Goal: Information Seeking & Learning: Find specific page/section

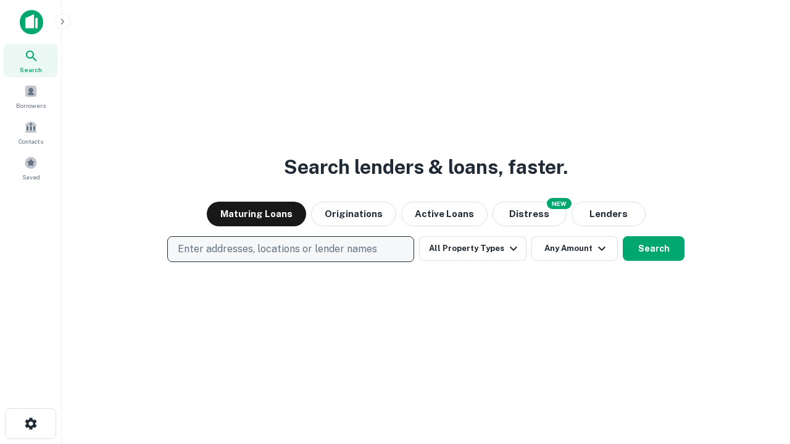
click at [290, 249] on p "Enter addresses, locations or lender names" at bounding box center [277, 249] width 199 height 15
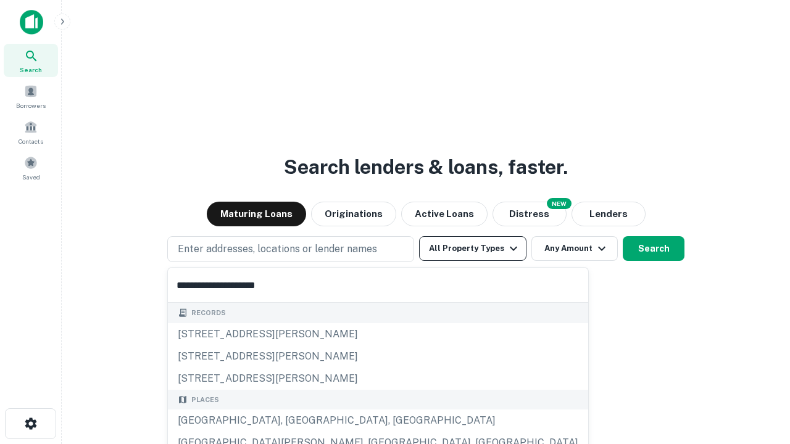
click at [295, 421] on div "[GEOGRAPHIC_DATA], [GEOGRAPHIC_DATA], [GEOGRAPHIC_DATA]" at bounding box center [378, 421] width 420 height 22
click at [473, 249] on button "All Property Types" at bounding box center [472, 248] width 107 height 25
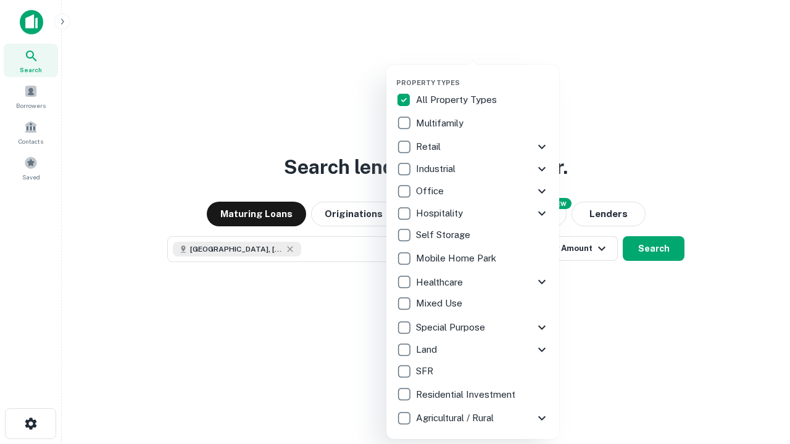
click at [483, 75] on button "button" at bounding box center [482, 75] width 173 height 1
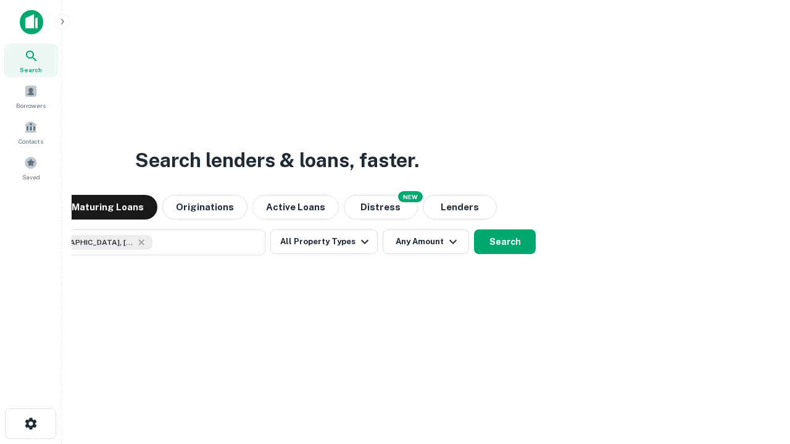
scroll to position [20, 0]
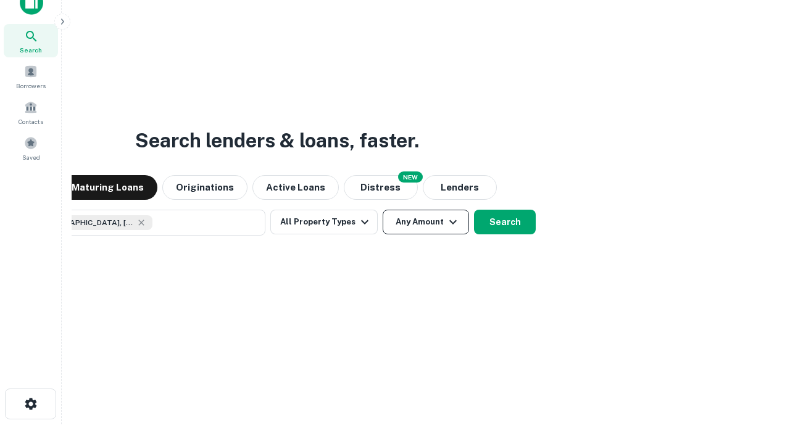
click at [383, 210] on button "Any Amount" at bounding box center [426, 222] width 86 height 25
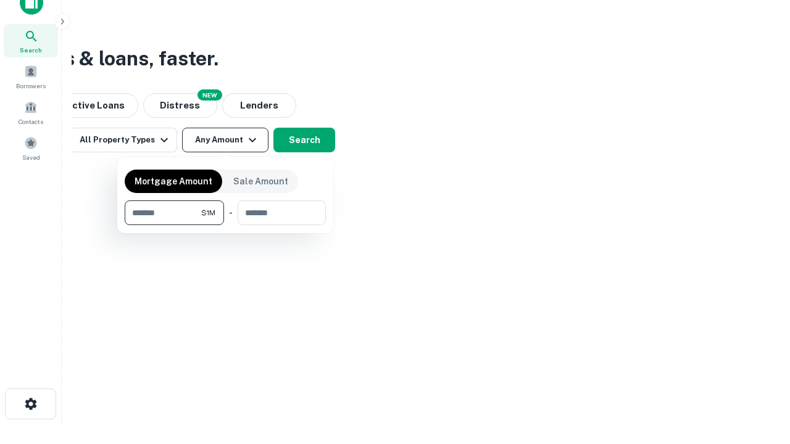
type input "*******"
click at [225, 225] on button "button" at bounding box center [225, 225] width 201 height 1
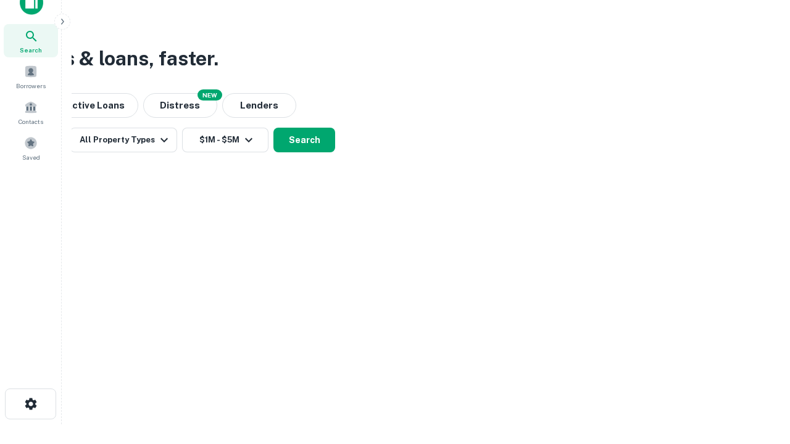
scroll to position [20, 0]
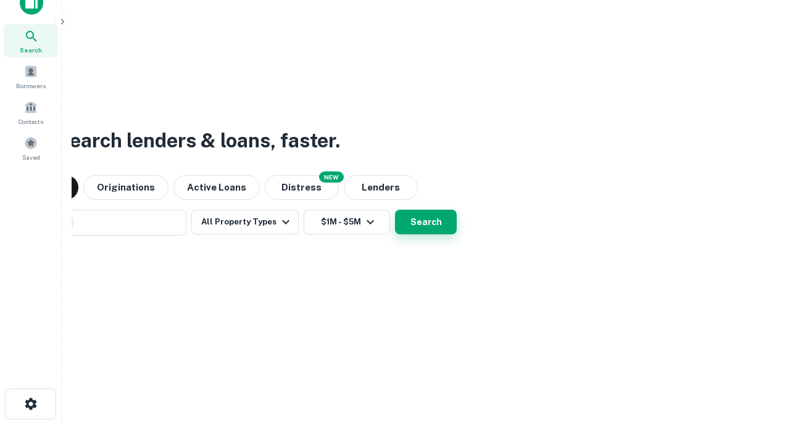
click at [395, 210] on button "Search" at bounding box center [426, 222] width 62 height 25
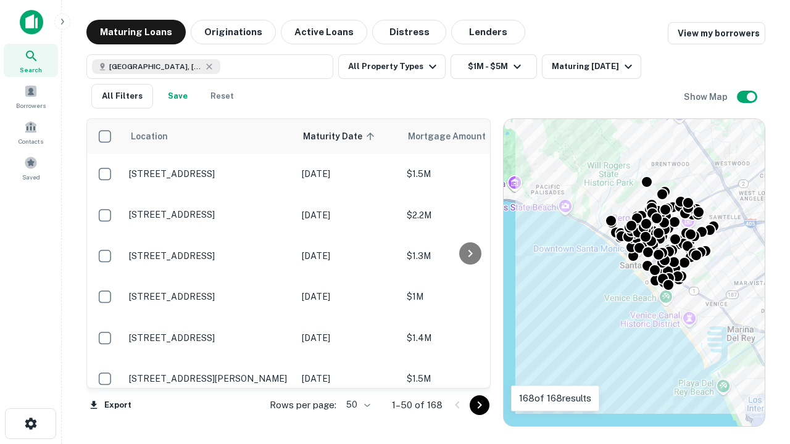
click at [356, 405] on body "Search Borrowers Contacts Saved Maturing Loans Originations Active Loans Distre…" at bounding box center [395, 222] width 790 height 444
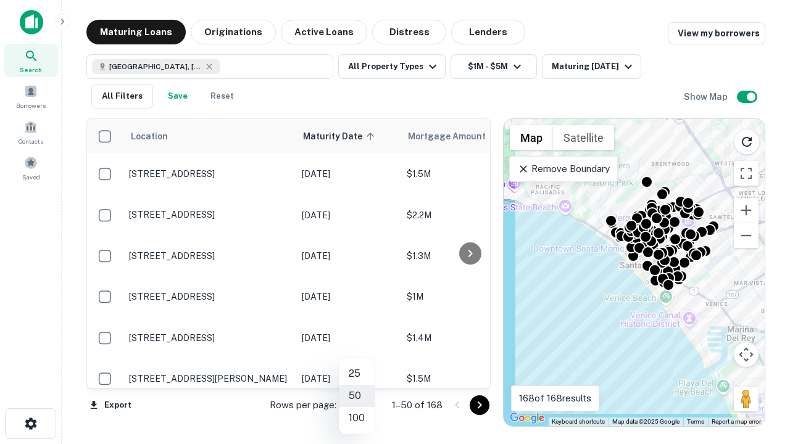
click at [357, 374] on li "25" at bounding box center [357, 374] width 36 height 22
